Goal: Transaction & Acquisition: Purchase product/service

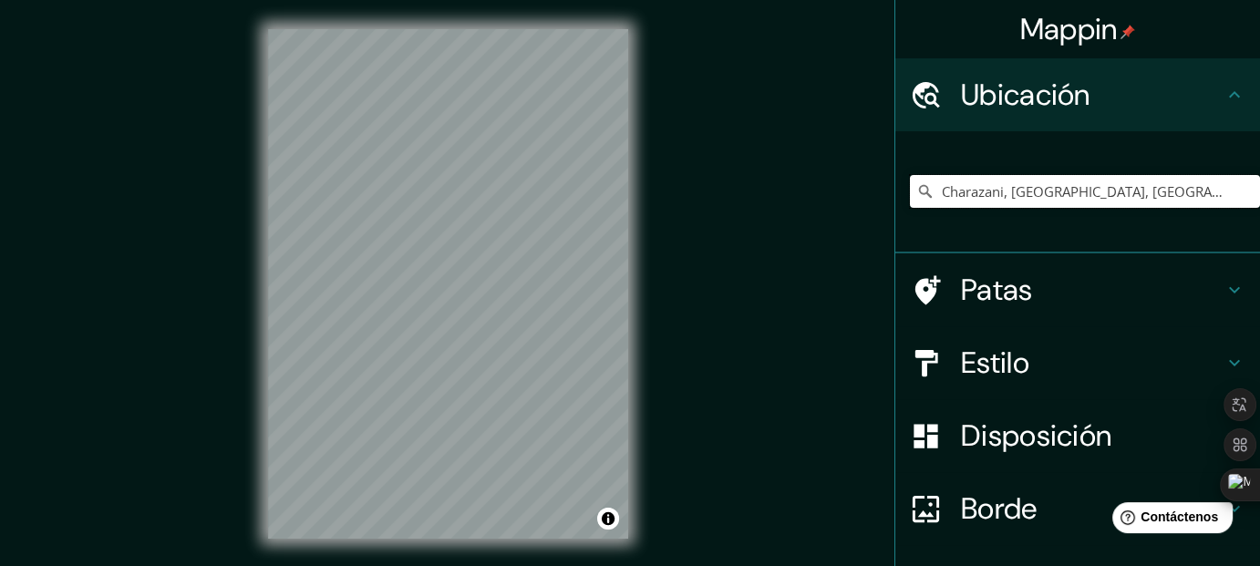
click at [1052, 189] on input "Charazani, Departamento de La Paz, Bolivia" at bounding box center [1085, 191] width 350 height 33
click at [1185, 196] on input "Charazani, Departamento de La Paz, Bolivia" at bounding box center [1085, 191] width 350 height 33
click at [1203, 193] on input "Charazani, Departamento de La Paz, Bolivia" at bounding box center [1085, 191] width 350 height 33
click at [1056, 190] on input "Charazani, Departamento de La Paz, Bolivia" at bounding box center [1085, 191] width 350 height 33
click at [1194, 189] on input "Charazani, Departamento de La Paz, Bolivia" at bounding box center [1085, 191] width 350 height 33
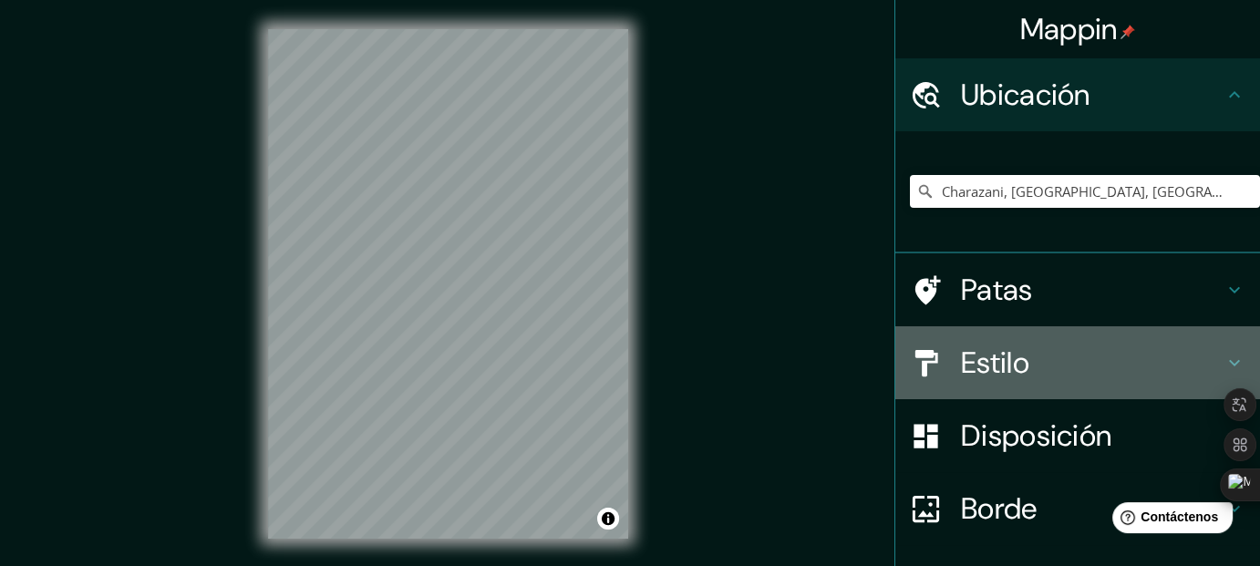
click at [1026, 364] on h4 "Estilo" at bounding box center [1092, 362] width 262 height 36
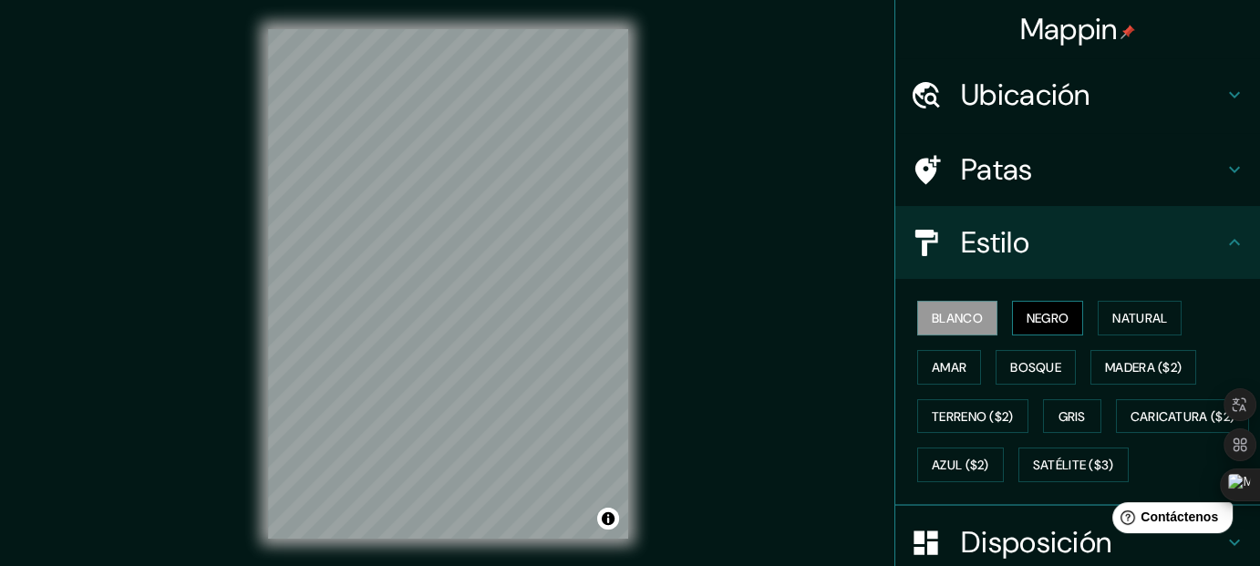
click at [1037, 320] on font "Negro" at bounding box center [1047, 318] width 43 height 16
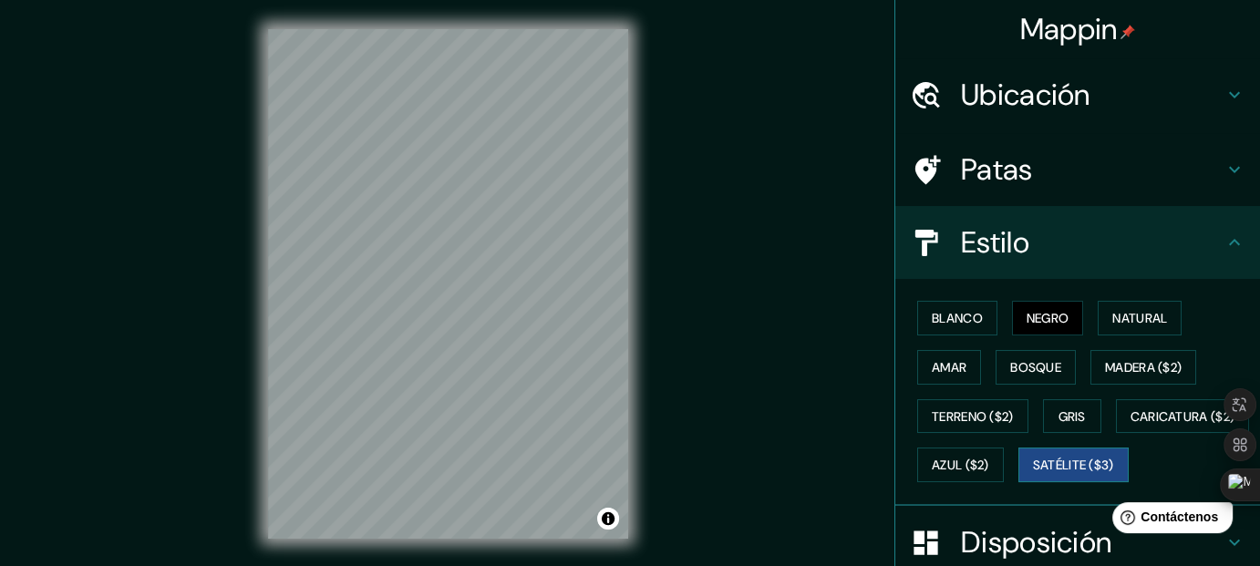
click at [1033, 477] on font "Satélite ($3)" at bounding box center [1073, 465] width 81 height 24
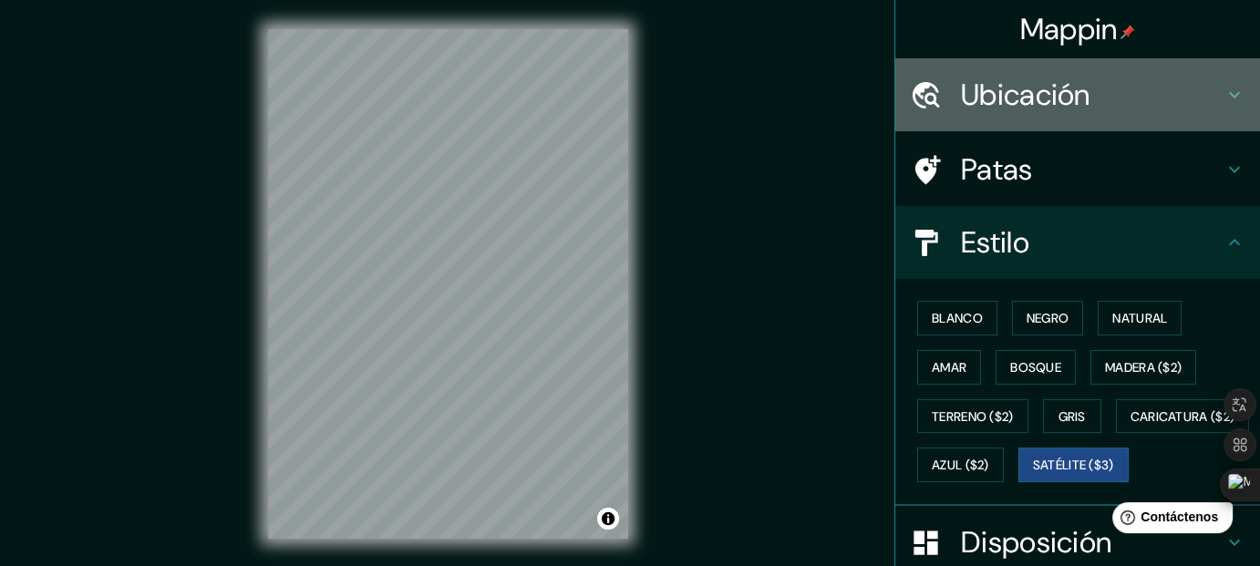
click at [1223, 96] on icon at bounding box center [1234, 95] width 22 height 22
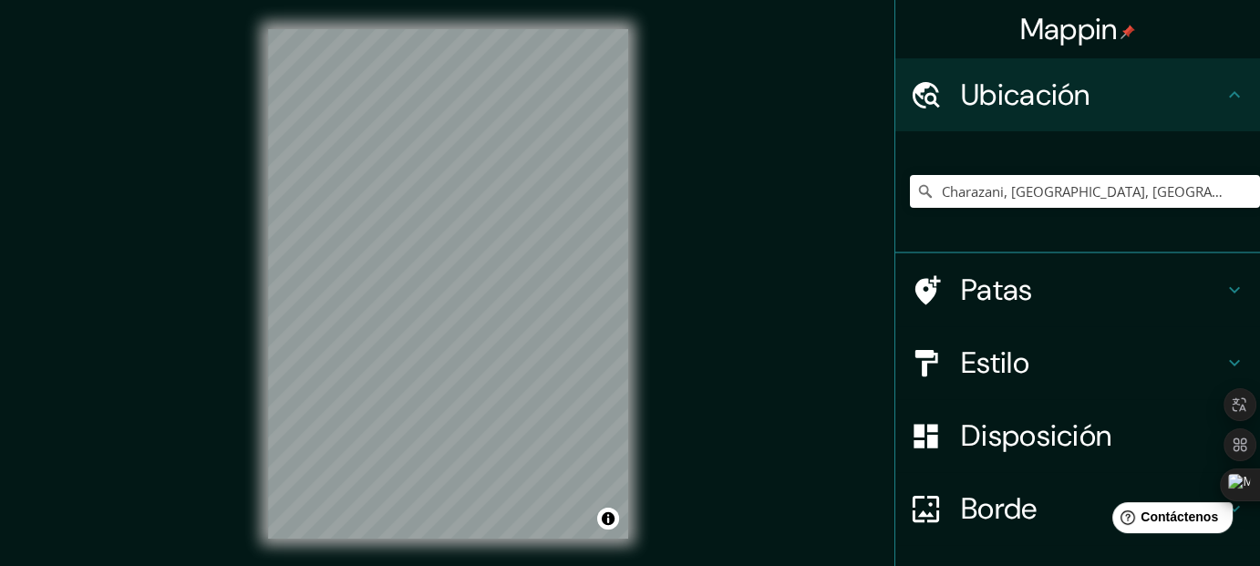
click at [919, 186] on icon at bounding box center [925, 191] width 13 height 13
click at [916, 190] on icon at bounding box center [925, 191] width 18 height 18
click at [943, 190] on input "Charazani, Departamento de La Paz, Bolivia" at bounding box center [1085, 191] width 350 height 33
drag, startPoint x: 928, startPoint y: 190, endPoint x: 996, endPoint y: 190, distance: 68.4
click at [996, 190] on input "Charazani, Departamento de La Paz, Bolivia" at bounding box center [1085, 191] width 350 height 33
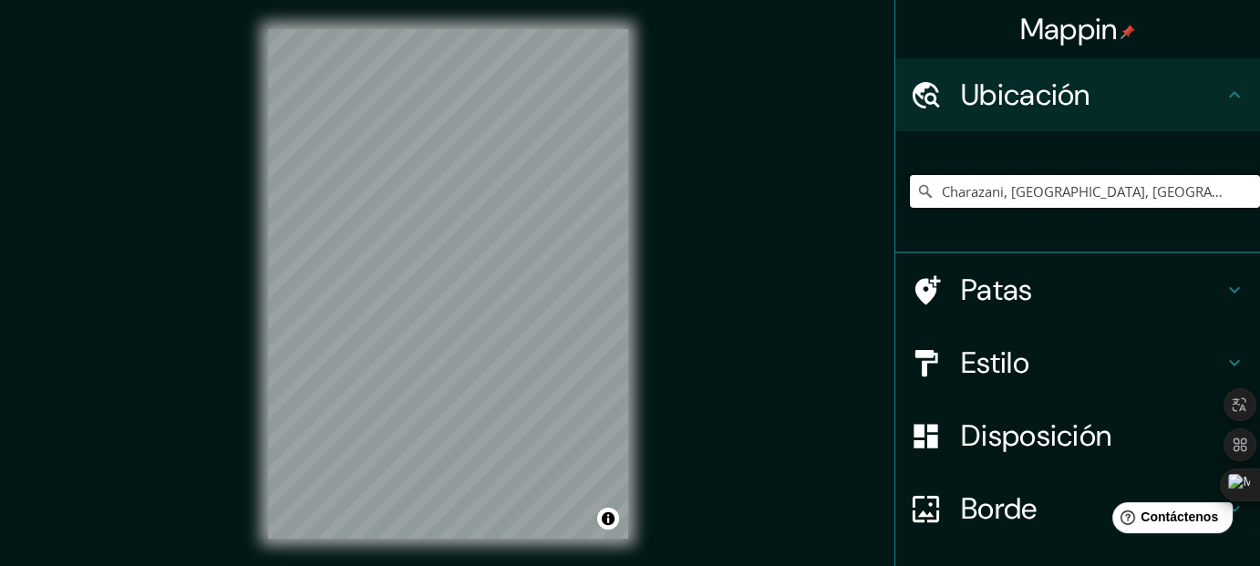
drag, startPoint x: 1229, startPoint y: 184, endPoint x: 935, endPoint y: 197, distance: 294.6
click at [935, 197] on input "Charazani, Departamento de La Paz, Bolivia" at bounding box center [1085, 191] width 350 height 33
click at [1069, 193] on input "Charazani, Departamento de La Paz, Bolivia" at bounding box center [1085, 191] width 350 height 33
click at [1108, 190] on input "Charazani, Departamento de La Paz, Bolivia" at bounding box center [1085, 191] width 350 height 33
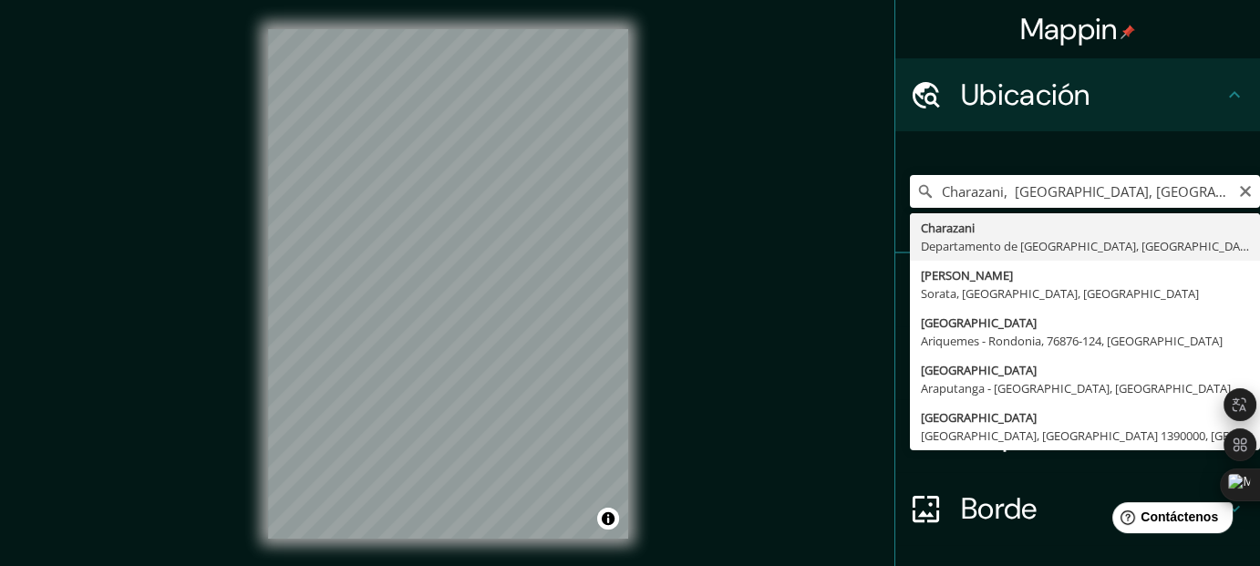
type input "Charazani, Departamento de La Paz, Bolivia"
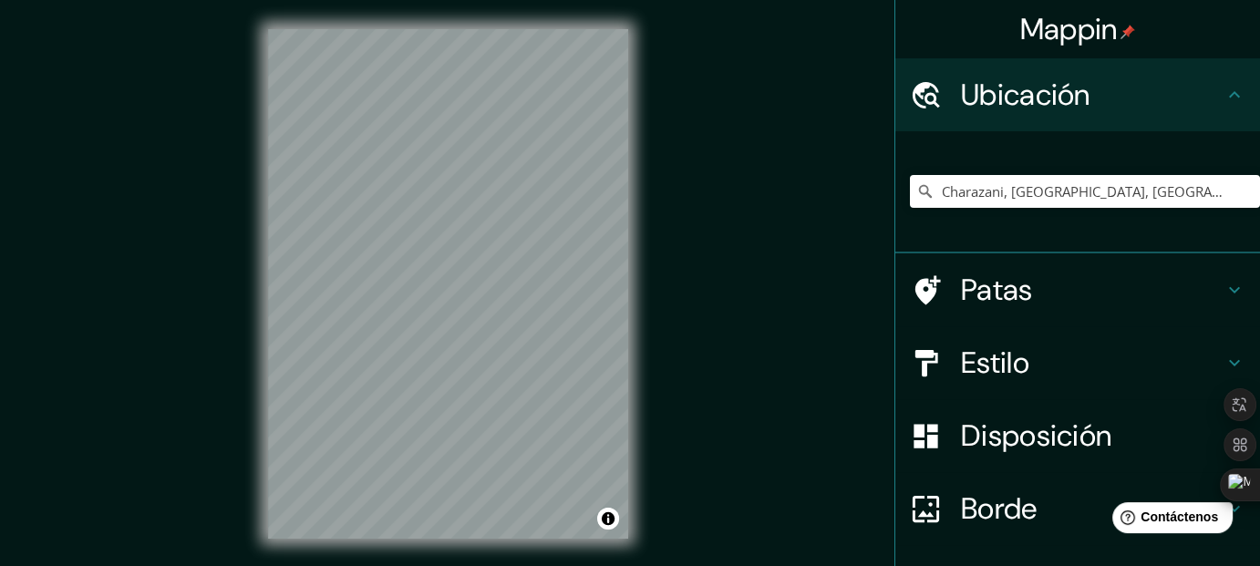
click at [1223, 356] on icon at bounding box center [1234, 363] width 22 height 22
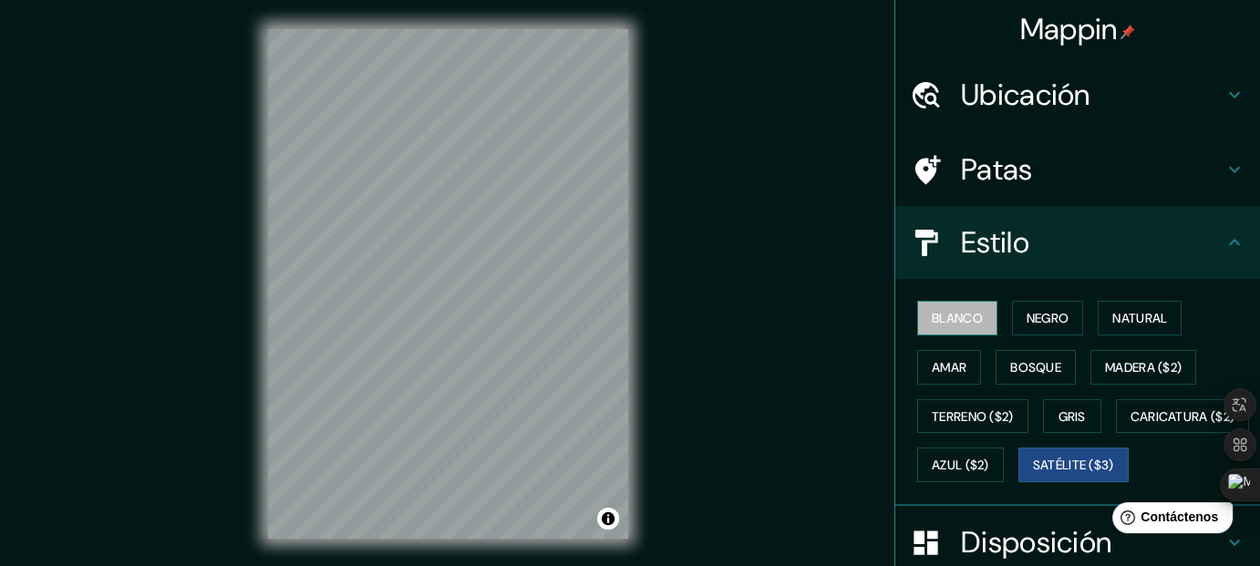
click at [947, 318] on font "Blanco" at bounding box center [956, 318] width 51 height 16
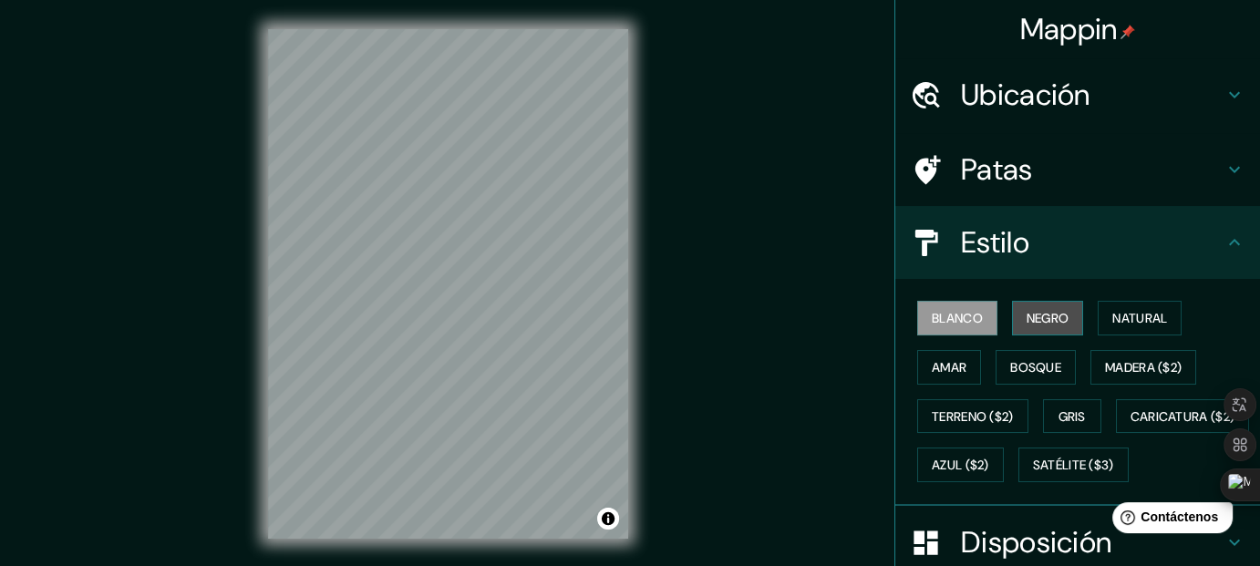
click at [1061, 323] on button "Negro" at bounding box center [1048, 318] width 72 height 35
click at [967, 316] on font "Blanco" at bounding box center [956, 318] width 51 height 16
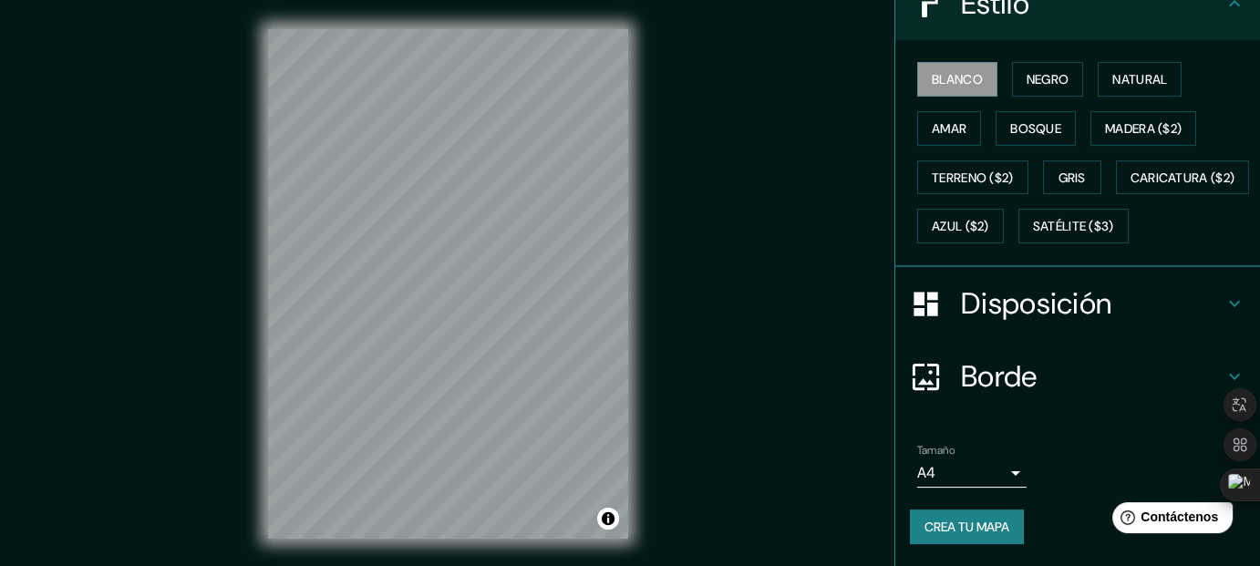
scroll to position [282, 0]
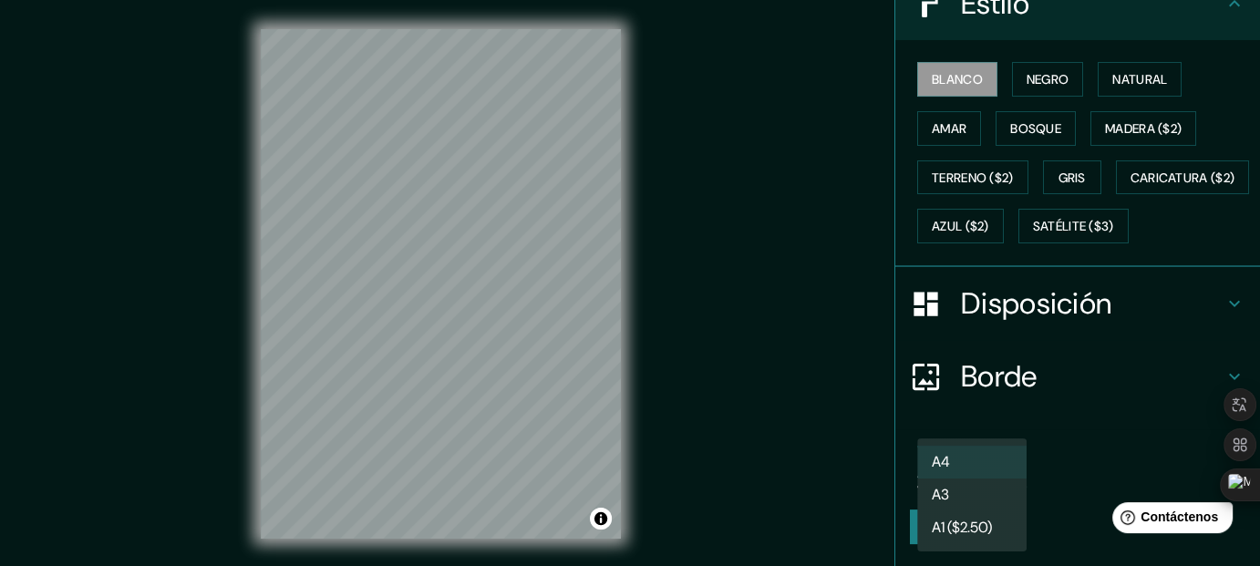
click at [1000, 473] on body "Mappin Ubicación Charazani, Departamento de La Paz, Bolivia Patas Estilo Blanco…" at bounding box center [630, 283] width 1260 height 566
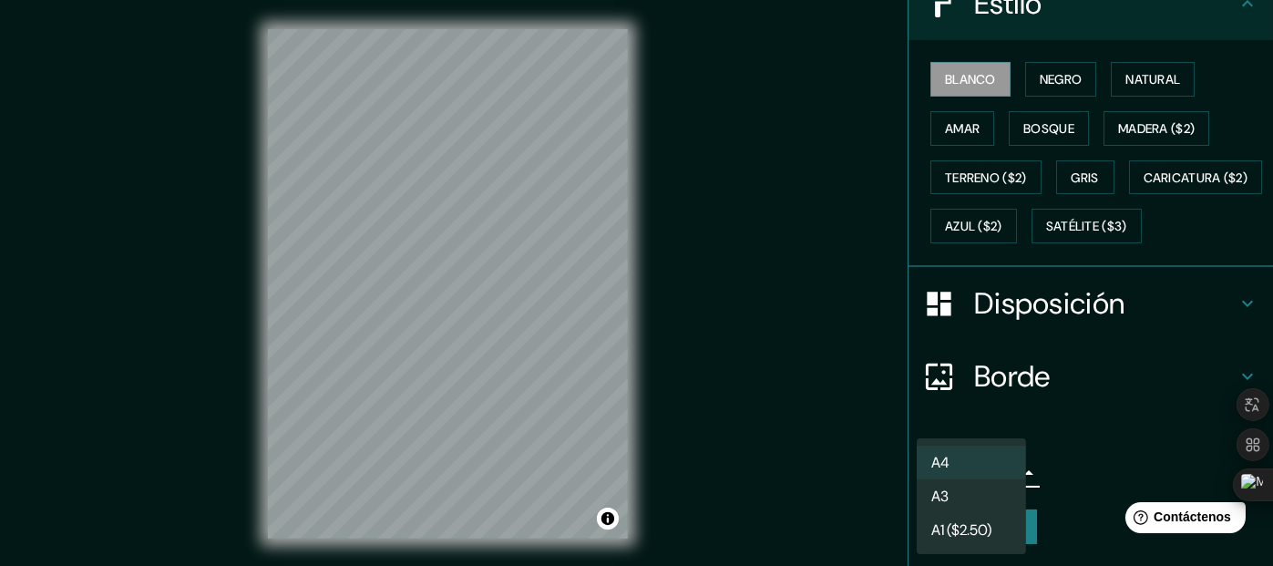
click at [979, 495] on li "A3" at bounding box center [971, 496] width 109 height 34
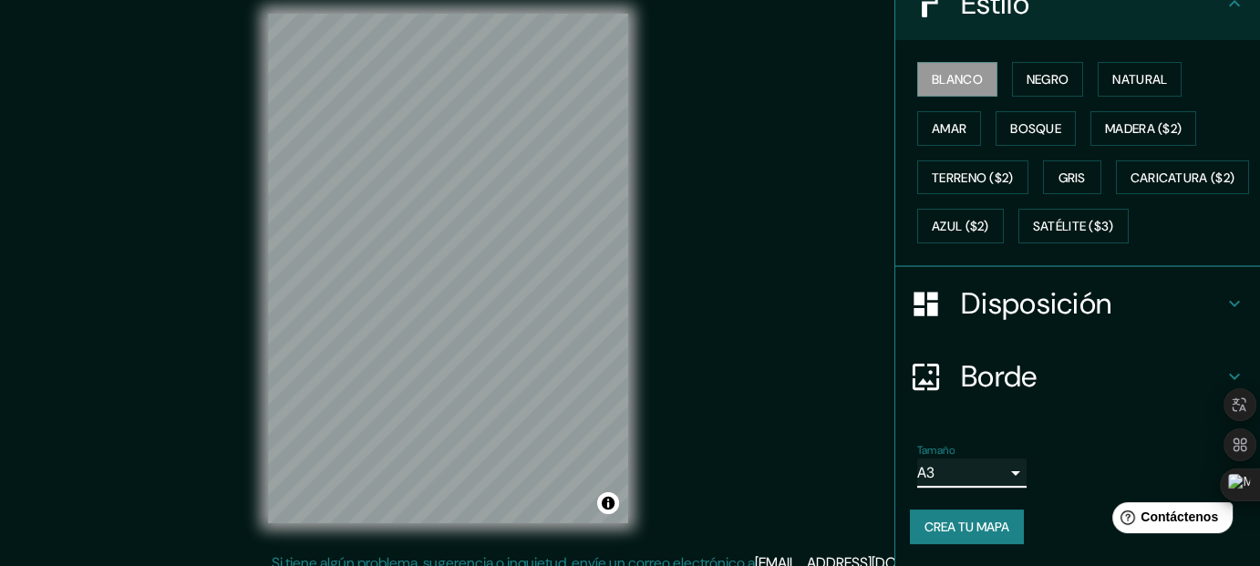
scroll to position [31, 0]
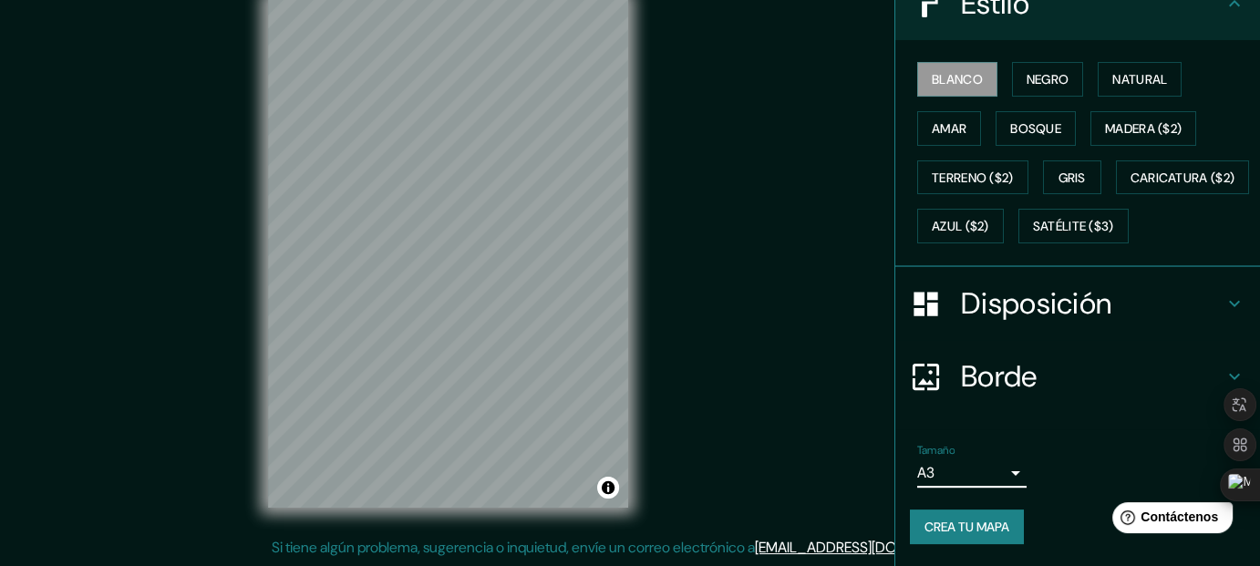
click at [950, 518] on font "Crea tu mapa" at bounding box center [966, 527] width 85 height 24
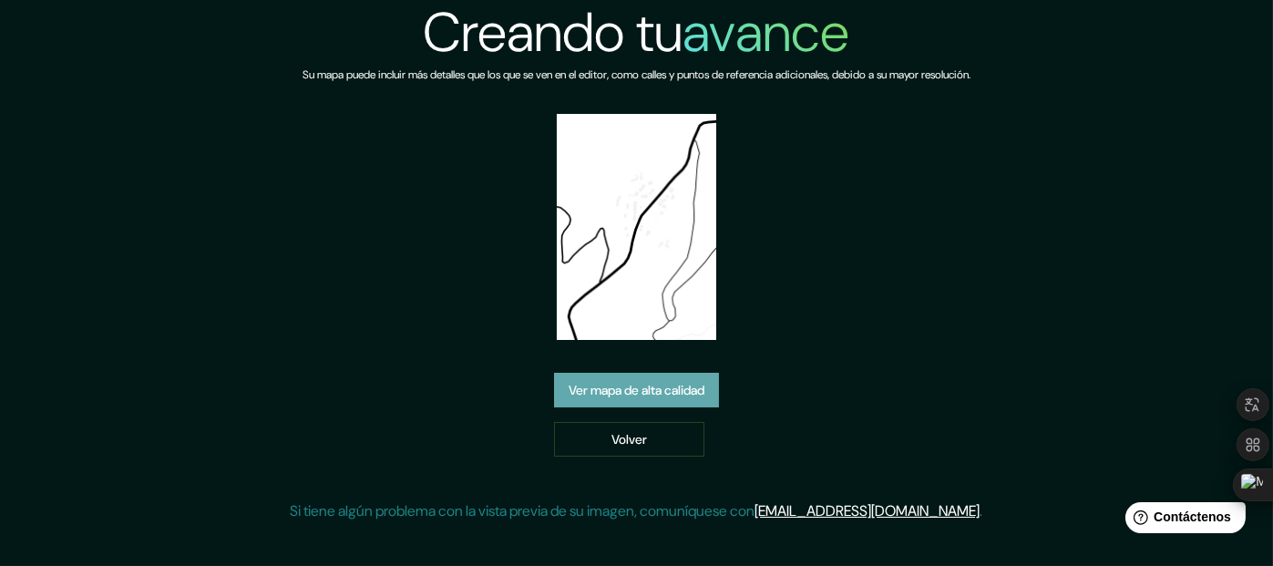
click at [649, 388] on font "Ver mapa de alta calidad" at bounding box center [637, 391] width 136 height 16
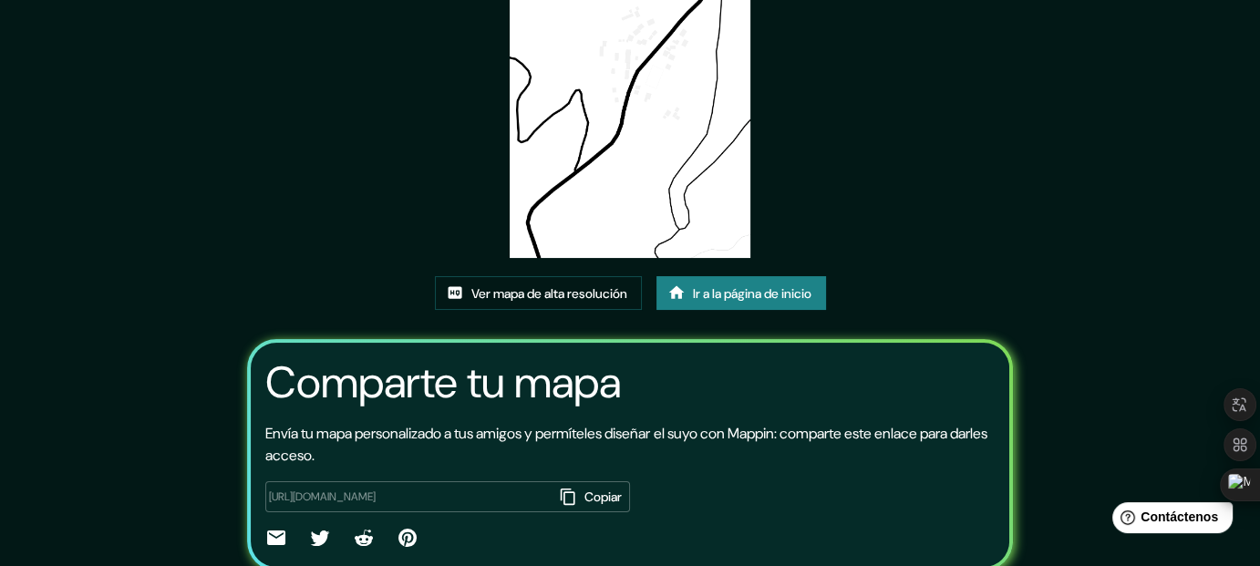
scroll to position [182, 0]
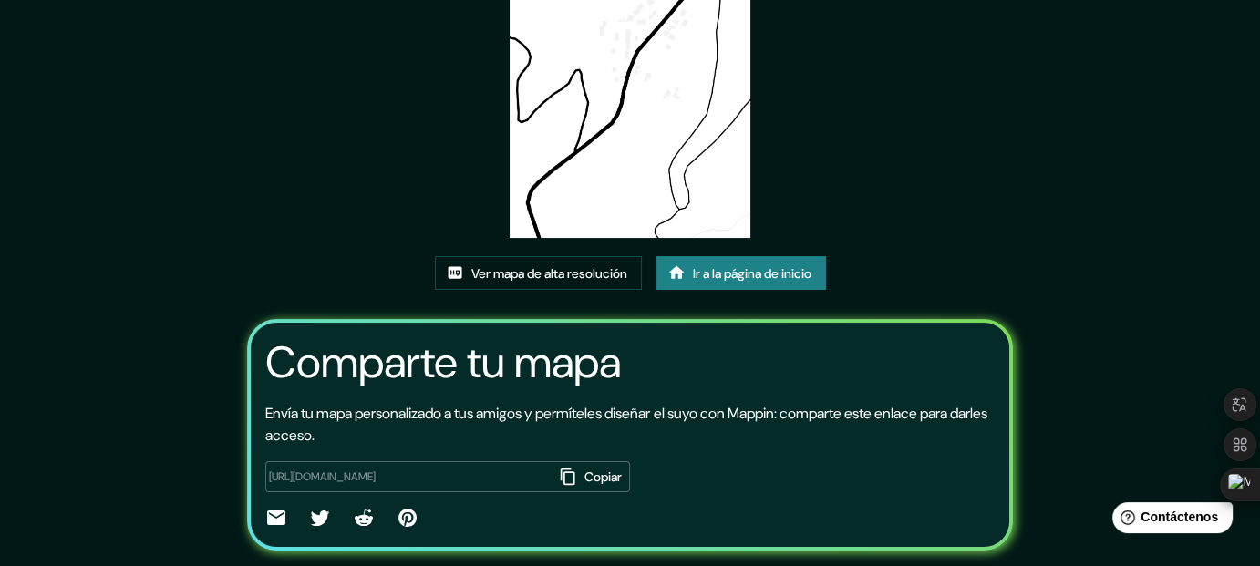
click at [559, 473] on icon "button" at bounding box center [568, 477] width 18 height 18
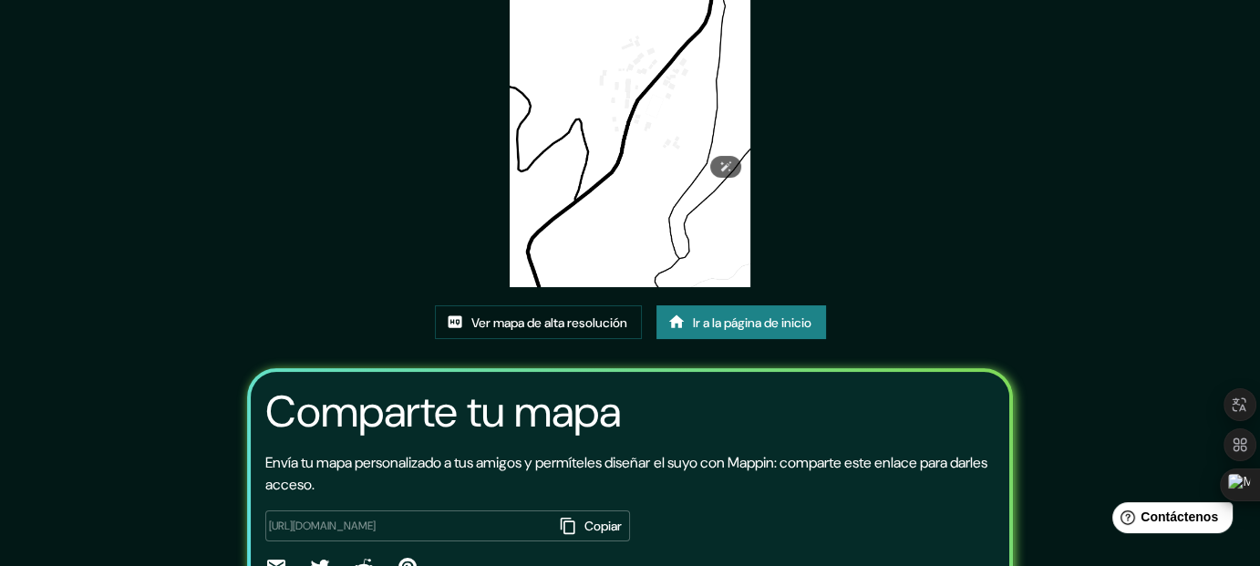
scroll to position [231, 0]
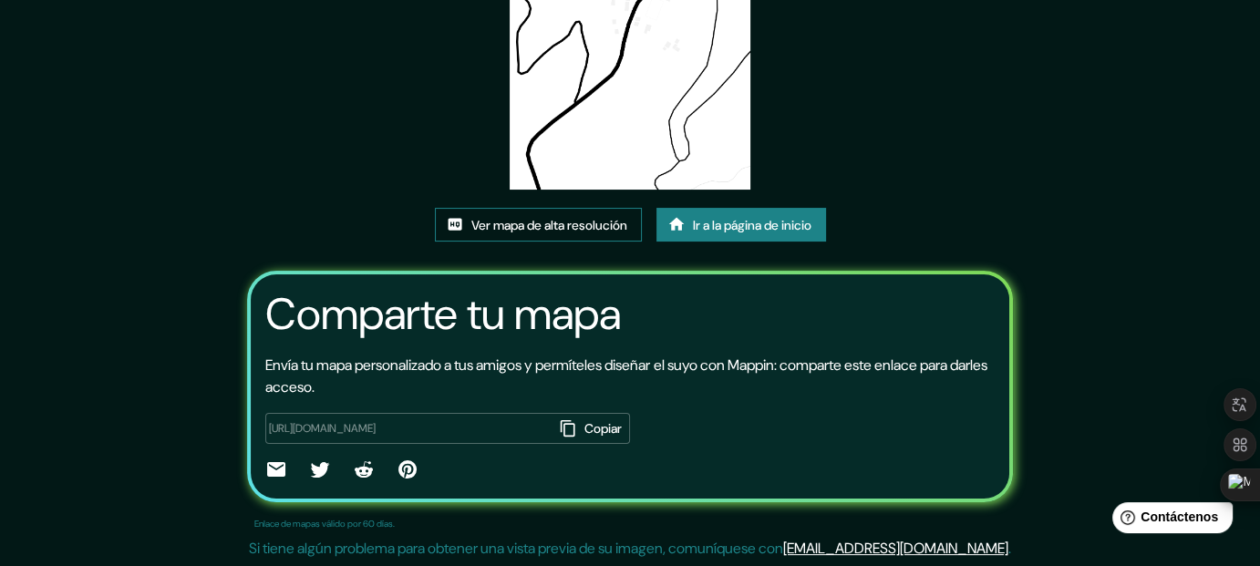
click at [598, 224] on font "Ver mapa de alta resolución" at bounding box center [549, 225] width 156 height 16
